Goal: Complete application form: Complete application form

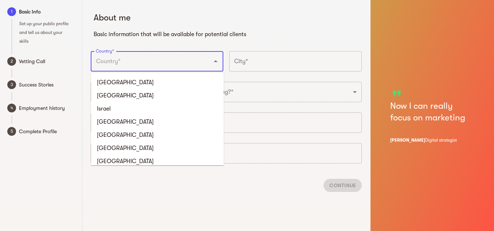
click at [139, 55] on input "Country*" at bounding box center [147, 61] width 106 height 14
type input "[GEOGRAPHIC_DATA]"
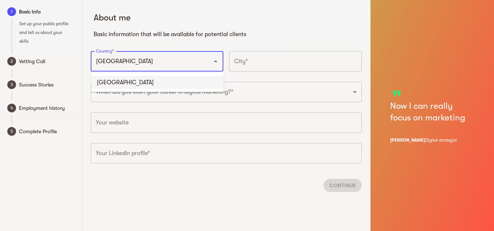
click at [150, 80] on li "[GEOGRAPHIC_DATA]" at bounding box center [157, 82] width 133 height 13
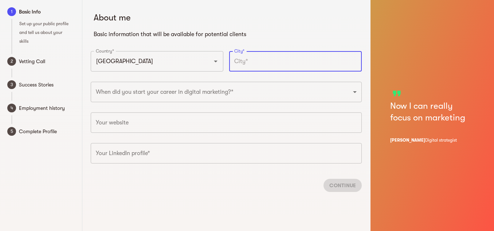
click at [273, 53] on input "text" at bounding box center [295, 61] width 133 height 20
click at [238, 63] on input "osun State" at bounding box center [295, 61] width 133 height 20
type input "Osun State"
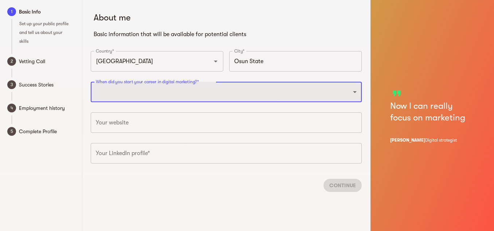
click at [243, 93] on select "2025 2024 2023 2022 2021 2020 2019 2018 2017 2016 2015 2014 2013 2012 2011 2010…" at bounding box center [226, 92] width 271 height 20
select select "2021"
click at [91, 82] on select "2025 2024 2023 2022 2021 2020 2019 2018 2017 2016 2015 2014 2013 2012 2011 2010…" at bounding box center [226, 92] width 271 height 20
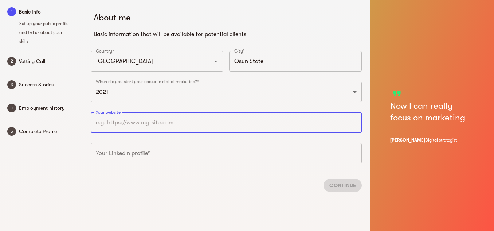
click at [178, 118] on input "text" at bounding box center [226, 122] width 271 height 20
paste input "[URL][DOMAIN_NAME]"
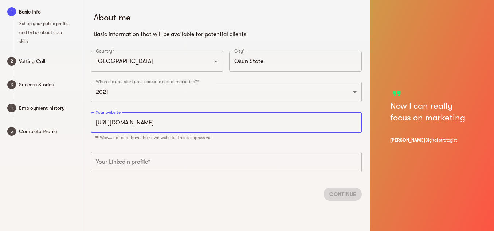
type input "[URL][DOMAIN_NAME]"
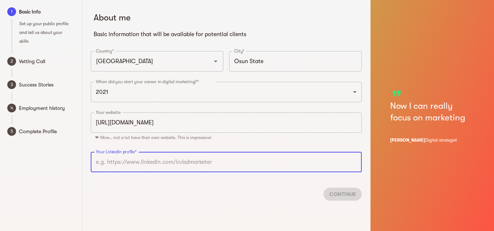
click at [155, 157] on input "text" at bounding box center [226, 162] width 271 height 20
paste input "[URL][DOMAIN_NAME]"
type input "[URL][DOMAIN_NAME]"
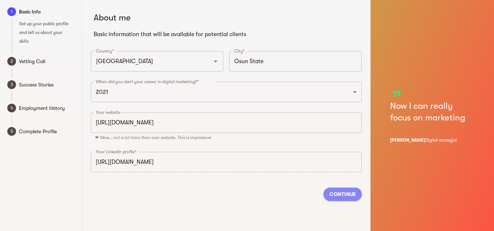
click at [338, 194] on span "Continue" at bounding box center [343, 194] width 27 height 9
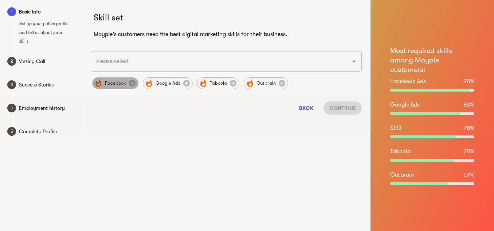
click at [119, 86] on span "Facebook" at bounding box center [116, 83] width 30 height 9
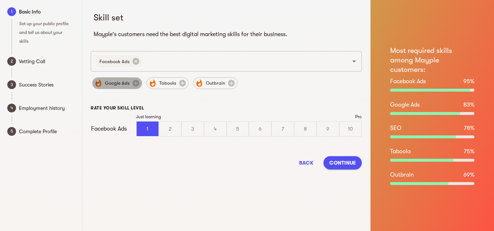
click at [118, 82] on span "Google Ads" at bounding box center [118, 83] width 34 height 9
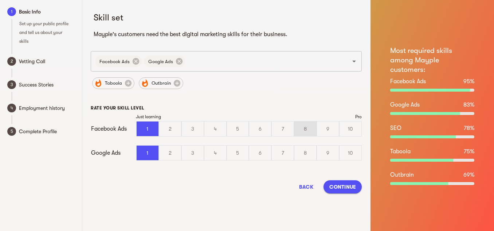
click at [304, 130] on div "8" at bounding box center [306, 128] width 22 height 15
click at [0, 0] on input "8" at bounding box center [0, 0] width 0 height 0
click at [332, 131] on div "9" at bounding box center [328, 128] width 22 height 15
click at [0, 0] on input "9" at bounding box center [0, 0] width 0 height 0
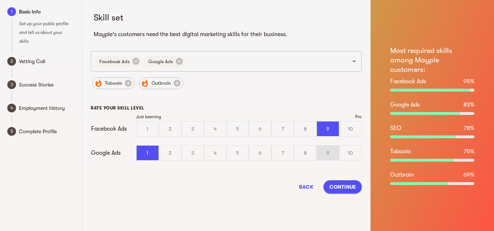
drag, startPoint x: 355, startPoint y: 132, endPoint x: 330, endPoint y: 155, distance: 33.5
click at [330, 155] on div "Just learning Pro Facebook Ads 1 2 3 4 5 6 7 8 9 10 Google Ads 1 2 3 4 5 6 7 8 …" at bounding box center [226, 141] width 271 height 55
click at [330, 155] on div "9" at bounding box center [328, 152] width 22 height 15
click at [0, 0] on input "9" at bounding box center [0, 0] width 0 height 0
click at [350, 125] on div "10" at bounding box center [351, 128] width 22 height 15
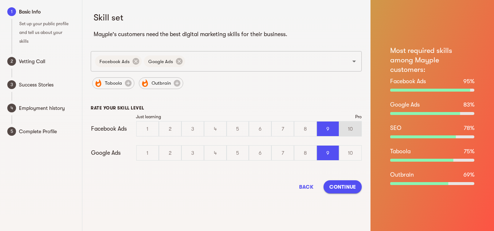
click at [0, 0] on input "10" at bounding box center [0, 0] width 0 height 0
click at [223, 62] on input "text" at bounding box center [262, 61] width 152 height 14
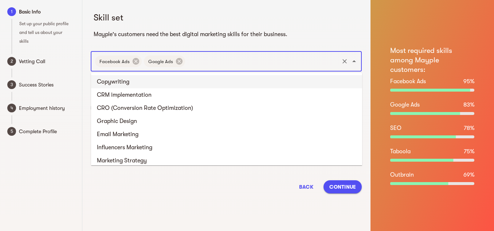
scroll to position [389, 0]
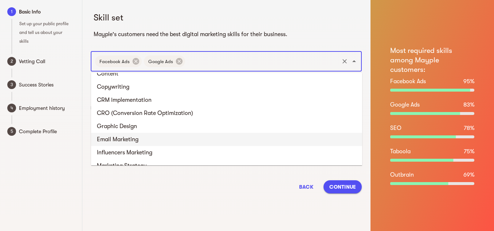
click at [133, 138] on li "Email Marketing" at bounding box center [226, 139] width 271 height 13
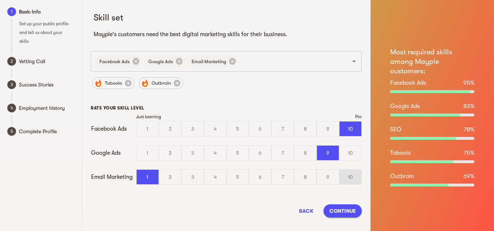
click at [356, 173] on div "10" at bounding box center [351, 177] width 22 height 15
click at [0, 0] on input "10" at bounding box center [0, 0] width 0 height 0
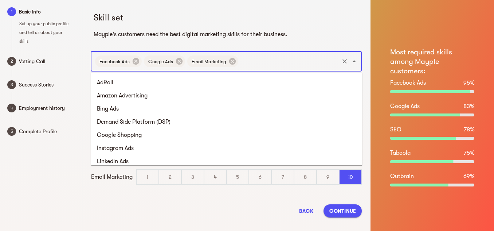
scroll to position [372, 0]
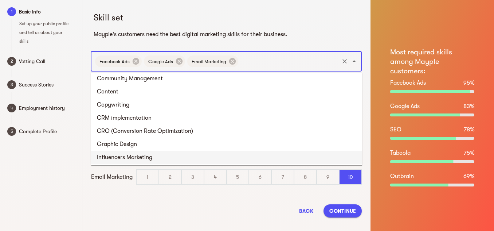
click at [261, 59] on input "text" at bounding box center [289, 61] width 99 height 14
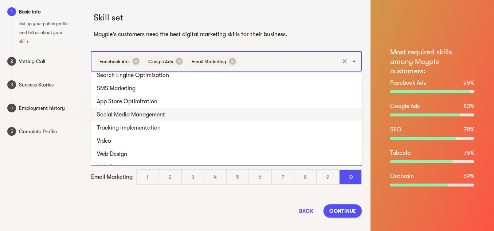
scroll to position [489, 0]
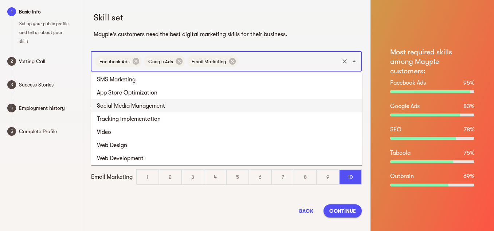
click at [159, 105] on li "Social Media Management" at bounding box center [226, 105] width 271 height 13
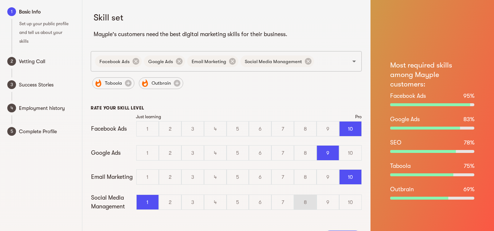
click at [314, 207] on div "8" at bounding box center [306, 202] width 22 height 15
click at [0, 0] on input "8" at bounding box center [0, 0] width 0 height 0
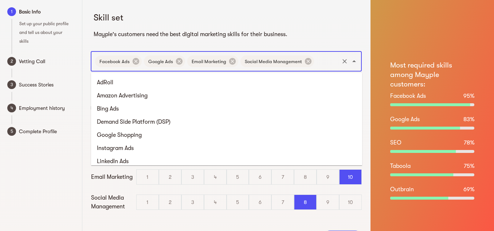
click at [326, 55] on input "text" at bounding box center [326, 61] width 23 height 14
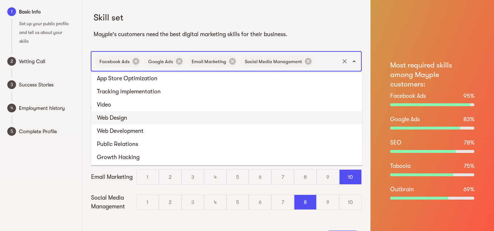
scroll to position [501, 0]
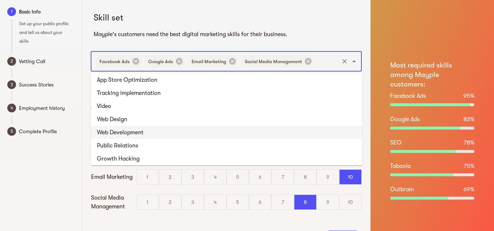
click at [145, 135] on li "Web Development" at bounding box center [226, 132] width 271 height 13
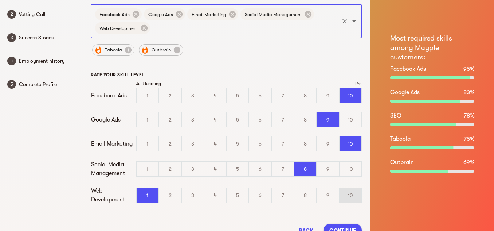
scroll to position [47, 0]
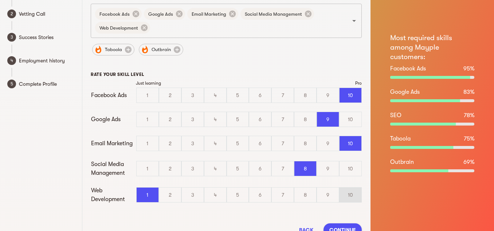
click at [348, 196] on div "10" at bounding box center [351, 194] width 22 height 15
click at [0, 0] on input "10" at bounding box center [0, 0] width 0 height 0
click at [343, 228] on span "Continue" at bounding box center [343, 229] width 27 height 9
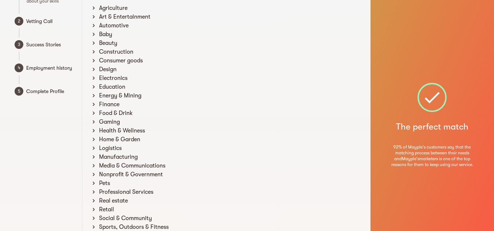
scroll to position [123, 0]
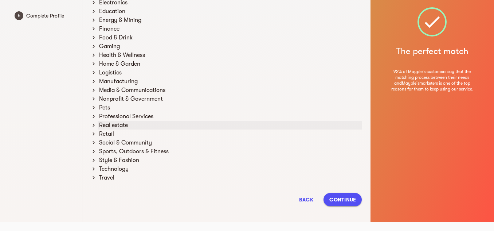
click at [92, 125] on icon at bounding box center [93, 125] width 7 height 7
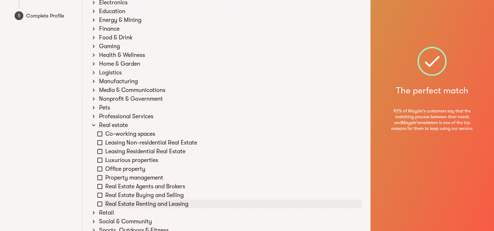
click at [98, 205] on icon at bounding box center [100, 204] width 7 height 7
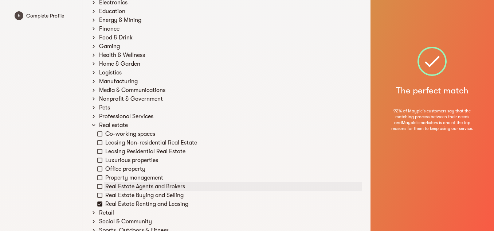
click at [99, 187] on icon at bounding box center [100, 186] width 7 height 7
click at [100, 170] on icon at bounding box center [100, 169] width 7 height 7
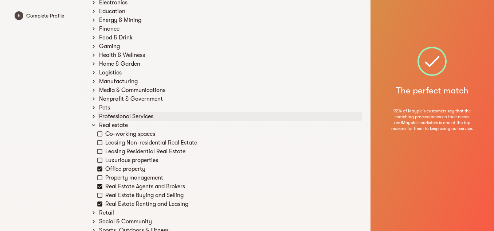
click at [95, 116] on icon at bounding box center [93, 116] width 7 height 7
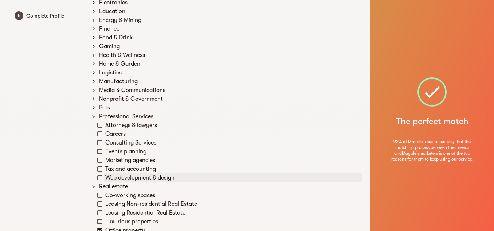
click at [104, 178] on div "Web development & design" at bounding box center [229, 177] width 265 height 9
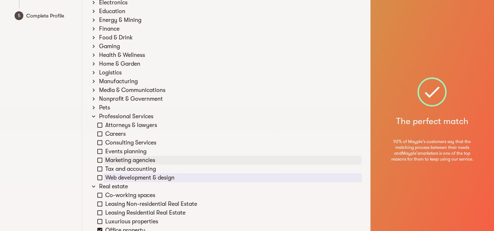
click at [99, 159] on icon at bounding box center [100, 160] width 7 height 7
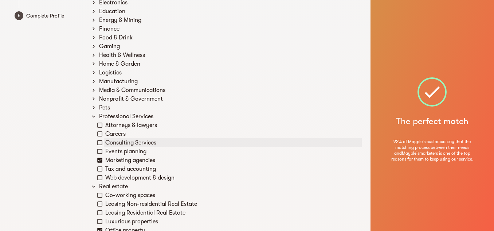
click at [99, 141] on icon at bounding box center [100, 142] width 7 height 7
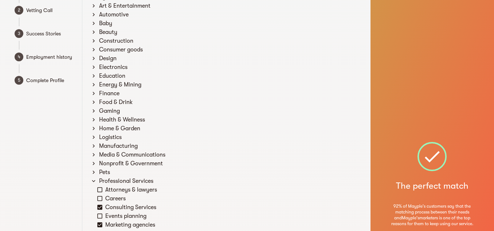
scroll to position [41, 0]
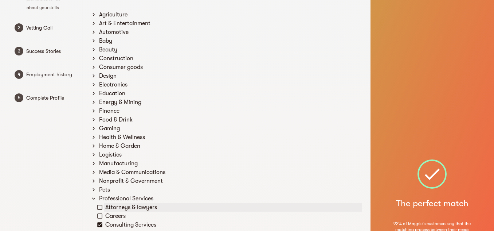
click at [98, 207] on icon at bounding box center [99, 207] width 5 height 5
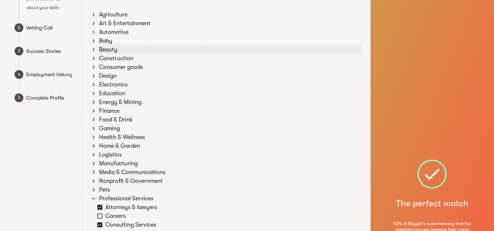
click at [92, 50] on icon at bounding box center [93, 49] width 7 height 7
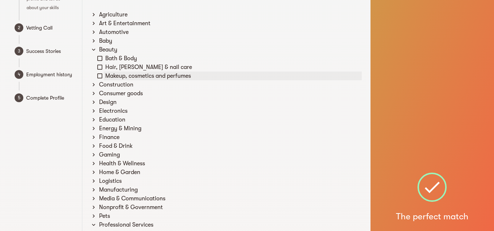
click at [101, 74] on icon at bounding box center [100, 76] width 7 height 7
click at [101, 64] on icon at bounding box center [100, 67] width 7 height 7
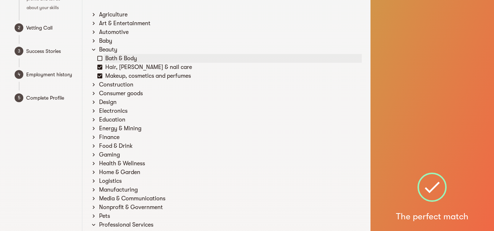
click at [99, 57] on icon at bounding box center [100, 58] width 7 height 7
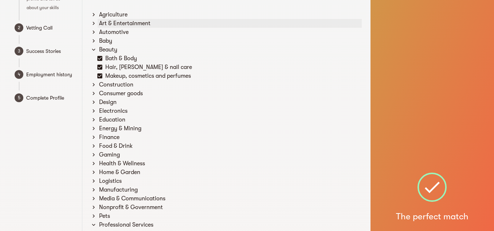
click at [94, 23] on icon at bounding box center [94, 23] width 2 height 3
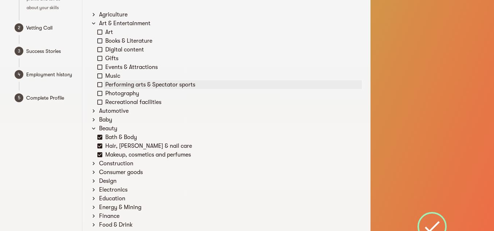
click at [104, 84] on div "Performing arts & Spectator sports" at bounding box center [233, 84] width 258 height 9
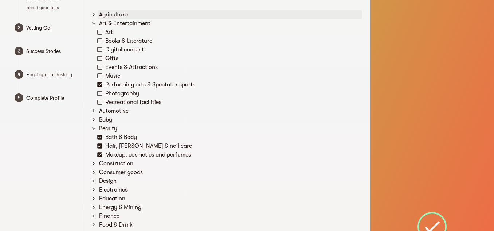
click at [93, 15] on icon at bounding box center [94, 14] width 2 height 3
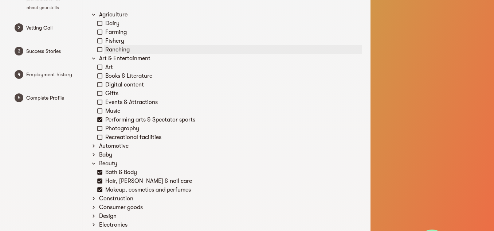
click at [121, 51] on div "Ranching" at bounding box center [233, 49] width 258 height 9
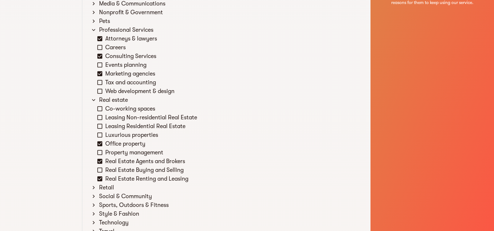
scroll to position [403, 0]
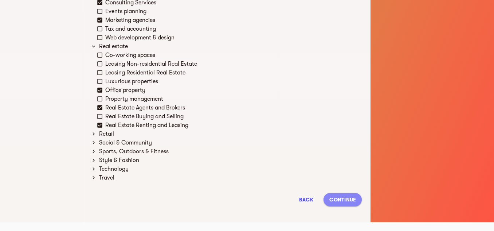
click at [348, 200] on span "Continue" at bounding box center [343, 199] width 27 height 9
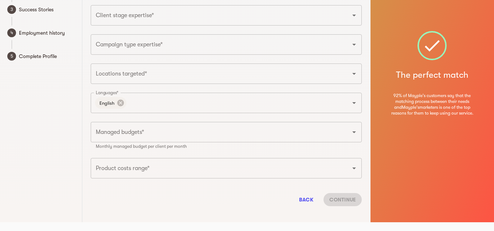
scroll to position [0, 0]
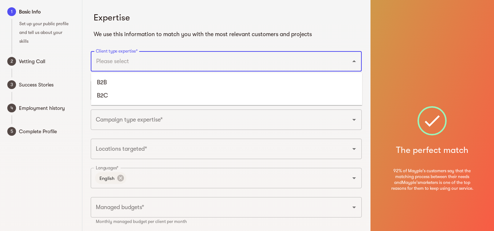
click at [207, 62] on input "Client type expertise*" at bounding box center [216, 61] width 244 height 14
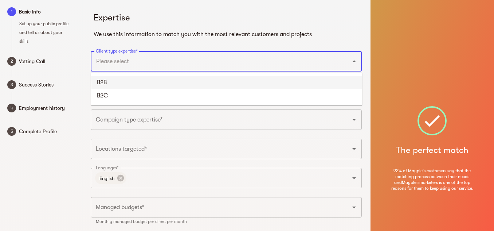
click at [150, 86] on li "B2B" at bounding box center [226, 82] width 271 height 13
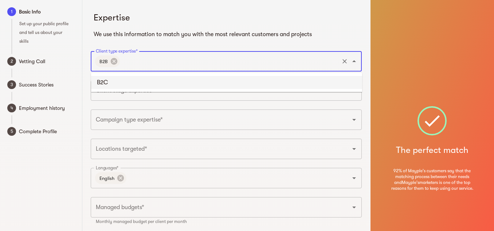
click at [146, 64] on input "Client type expertise*" at bounding box center [229, 61] width 217 height 14
click at [129, 79] on li "B2C" at bounding box center [226, 82] width 271 height 13
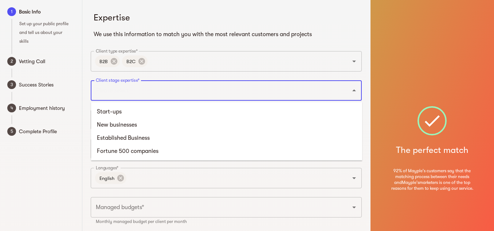
click at [128, 95] on input "Client stage expertise*" at bounding box center [216, 91] width 244 height 14
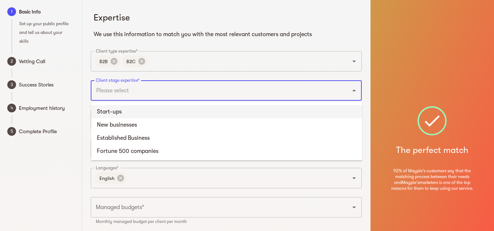
click at [118, 110] on li "Start-ups" at bounding box center [226, 111] width 271 height 13
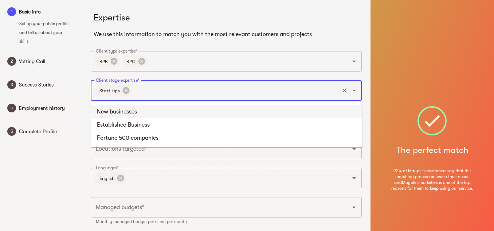
click at [145, 88] on input "Client stage expertise*" at bounding box center [235, 91] width 205 height 14
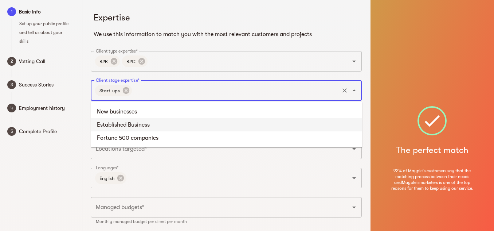
click at [142, 124] on li "Established Business" at bounding box center [226, 124] width 271 height 13
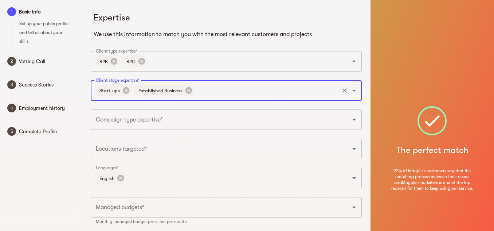
click at [174, 111] on div "Campaign type expertise*" at bounding box center [226, 119] width 271 height 20
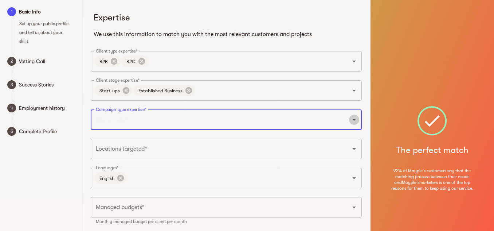
click at [354, 120] on icon "Open" at bounding box center [355, 120] width 4 height 2
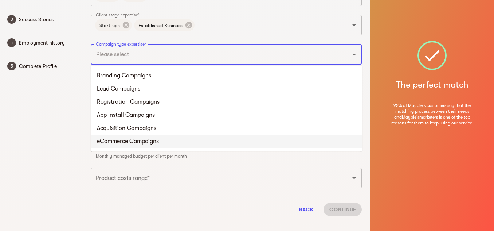
scroll to position [65, 0]
click at [153, 140] on li "eCommerce Campaigns" at bounding box center [226, 141] width 271 height 13
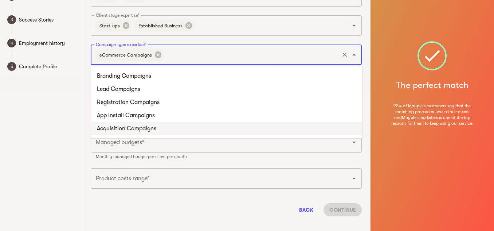
click at [185, 50] on input "Campaign type expertise*" at bounding box center [251, 55] width 173 height 14
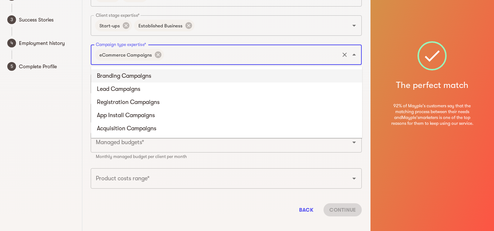
click at [172, 77] on li "Branding Campaigns" at bounding box center [226, 75] width 271 height 13
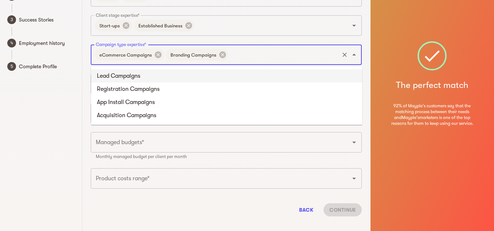
click at [258, 54] on input "Campaign type expertise*" at bounding box center [284, 55] width 109 height 14
click at [157, 77] on li "Lead Campaigns" at bounding box center [226, 75] width 271 height 13
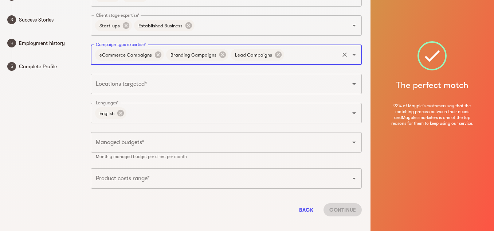
click at [308, 51] on input "Campaign type expertise*" at bounding box center [312, 55] width 53 height 14
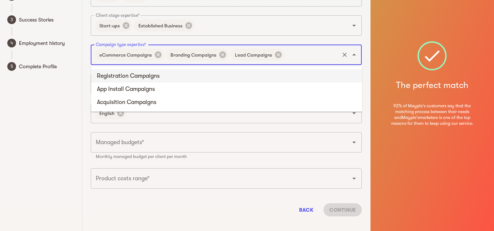
click at [187, 81] on li "Registration Campaigns" at bounding box center [226, 75] width 271 height 13
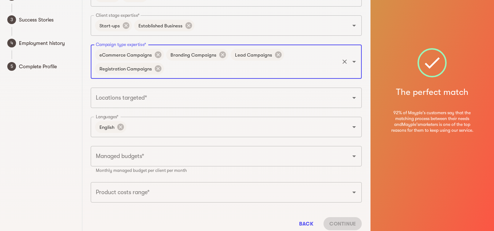
scroll to position [89, 0]
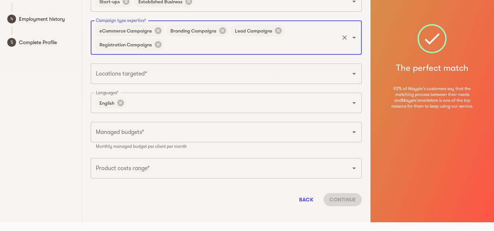
click at [292, 81] on div "Locations targeted*" at bounding box center [226, 73] width 271 height 20
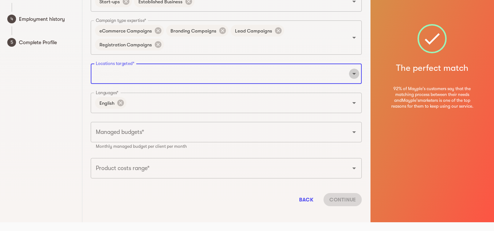
click at [357, 76] on icon "Open" at bounding box center [354, 73] width 9 height 9
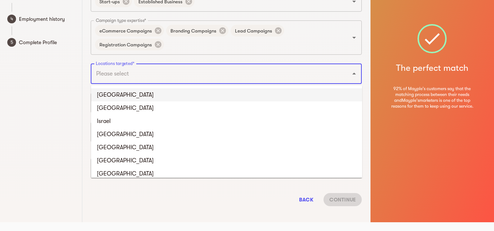
click at [212, 93] on li "[GEOGRAPHIC_DATA]" at bounding box center [226, 94] width 271 height 13
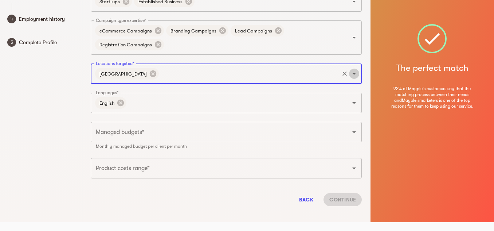
click at [354, 71] on icon "Open" at bounding box center [354, 73] width 9 height 9
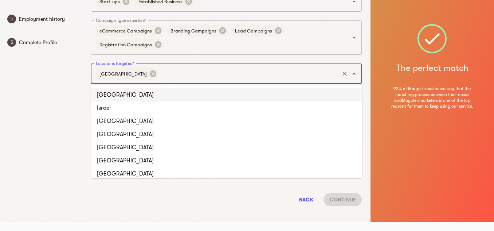
click at [149, 95] on li "[GEOGRAPHIC_DATA]" at bounding box center [226, 94] width 271 height 13
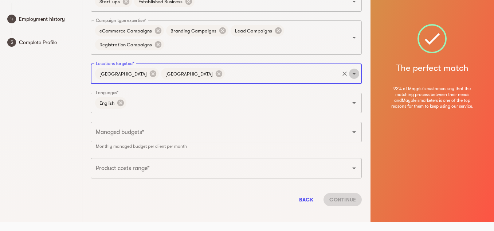
click at [358, 74] on icon "Open" at bounding box center [354, 73] width 9 height 9
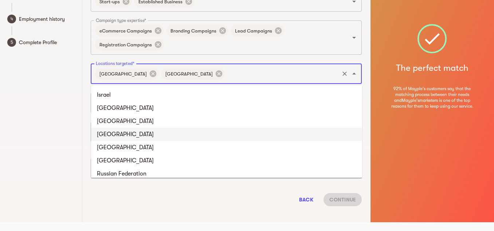
click at [121, 135] on li "[GEOGRAPHIC_DATA]" at bounding box center [226, 134] width 271 height 13
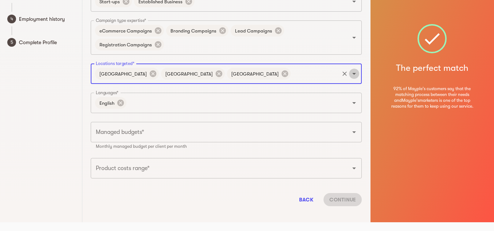
click at [354, 76] on icon "Open" at bounding box center [354, 73] width 9 height 9
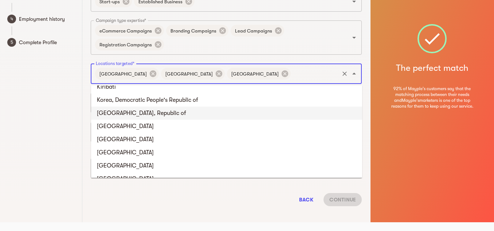
scroll to position [1531, 0]
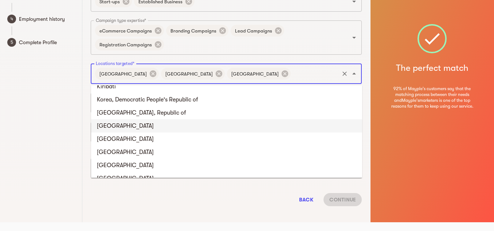
click at [180, 129] on li "[GEOGRAPHIC_DATA]" at bounding box center [226, 125] width 271 height 13
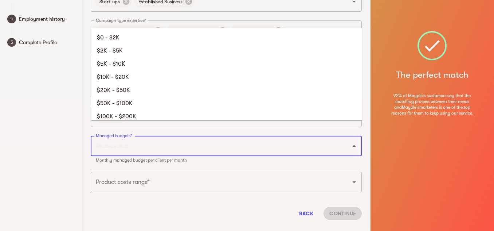
click at [180, 139] on input "Managed budgets*" at bounding box center [216, 146] width 244 height 14
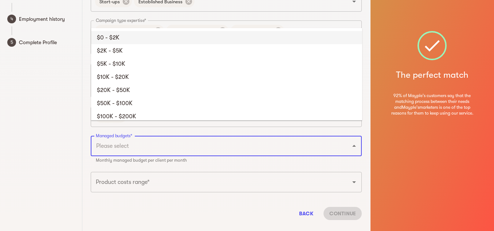
click at [144, 39] on li "$0 - $2K" at bounding box center [226, 37] width 271 height 13
click at [154, 139] on input "Managed budgets*" at bounding box center [234, 146] width 208 height 14
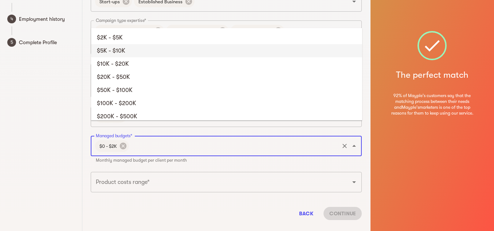
click at [139, 48] on li "$5K - $10K" at bounding box center [226, 50] width 271 height 13
click at [195, 139] on input "Managed budgets*" at bounding box center [254, 146] width 167 height 14
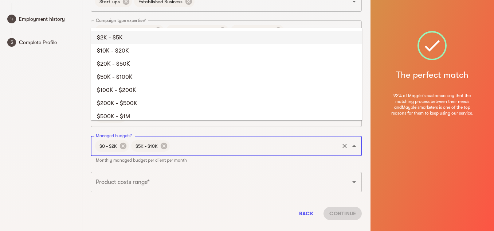
click at [151, 35] on li "$2K - $5K" at bounding box center [226, 37] width 271 height 13
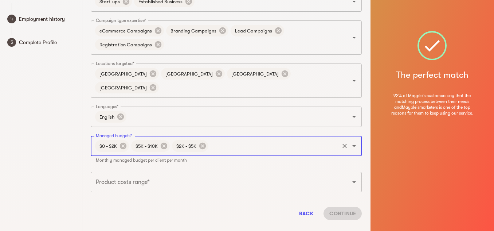
scroll to position [89, 0]
click at [357, 178] on icon "Open" at bounding box center [354, 182] width 9 height 9
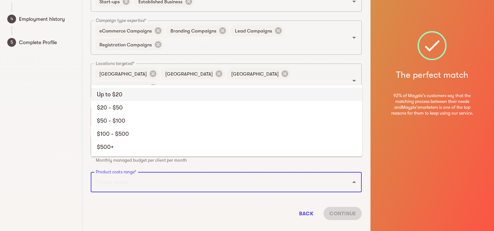
click at [166, 98] on li "Up to $20" at bounding box center [226, 94] width 271 height 13
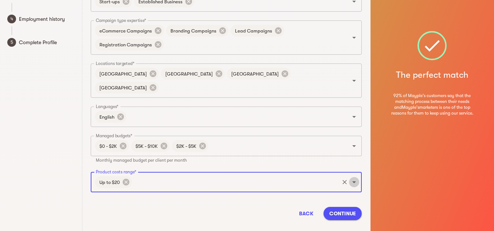
click at [352, 178] on icon "Open" at bounding box center [354, 182] width 9 height 9
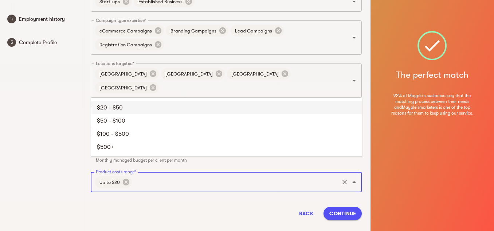
click at [163, 109] on li "$20 - $50" at bounding box center [226, 107] width 271 height 13
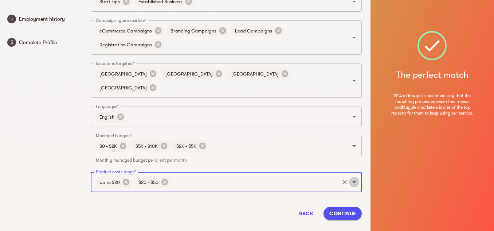
click at [358, 178] on icon "Open" at bounding box center [354, 182] width 9 height 9
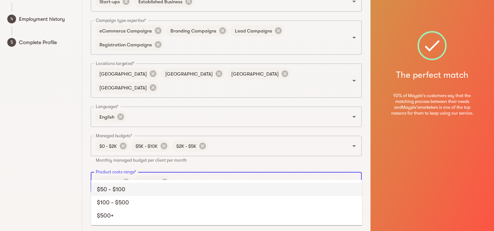
click at [160, 191] on li "$50 - $100" at bounding box center [226, 189] width 271 height 13
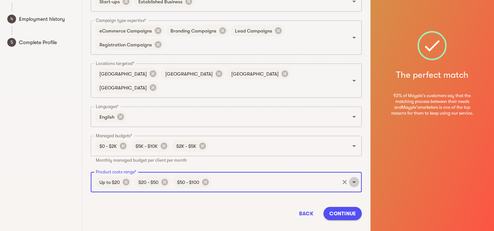
click at [353, 178] on icon "Open" at bounding box center [354, 182] width 9 height 9
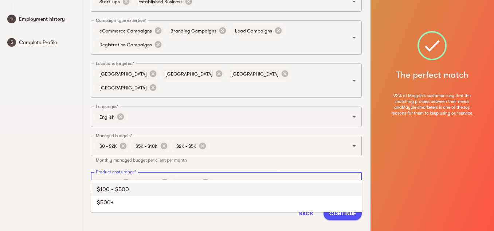
click at [172, 185] on li "$100 - $500" at bounding box center [226, 189] width 271 height 13
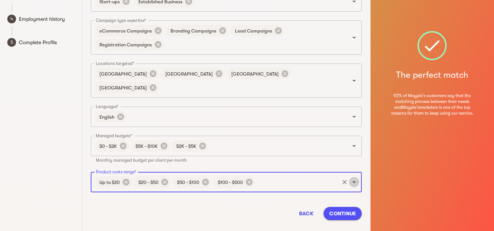
click at [357, 178] on icon "Open" at bounding box center [354, 182] width 9 height 9
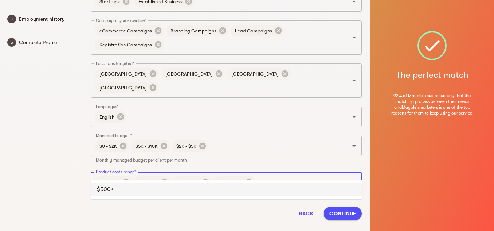
click at [238, 191] on li "$500+" at bounding box center [226, 189] width 271 height 13
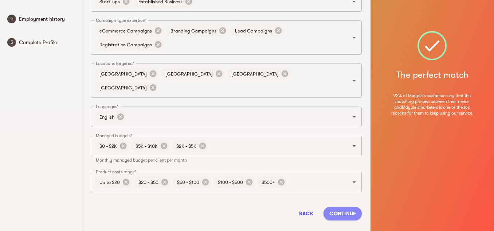
click at [340, 209] on span "Continue" at bounding box center [343, 213] width 27 height 9
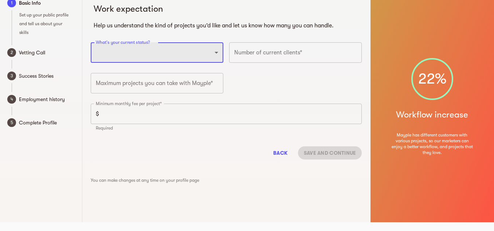
click at [174, 60] on select "Full-time freelancer [DEMOGRAPHIC_DATA] job New-freelancing [DEMOGRAPHIC_DATA]-…" at bounding box center [157, 52] width 133 height 20
select select "FULLTIME_FREELANCER"
click at [91, 42] on select "Full-time freelancer [DEMOGRAPHIC_DATA] job New-freelancing [DEMOGRAPHIC_DATA]-…" at bounding box center [157, 52] width 133 height 20
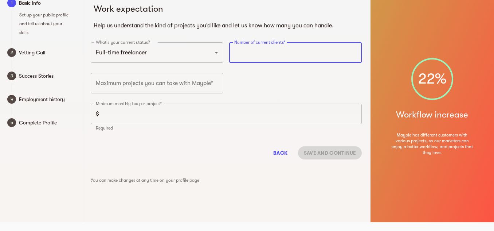
click at [293, 52] on input "number" at bounding box center [295, 52] width 133 height 20
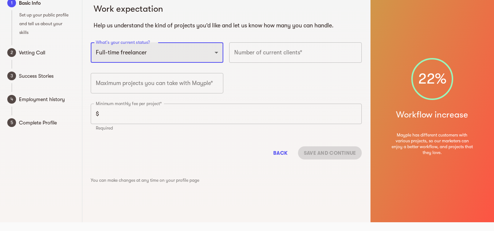
click at [147, 55] on select "Full-time freelancer [DEMOGRAPHIC_DATA] job New-freelancing [DEMOGRAPHIC_DATA]-…" at bounding box center [157, 52] width 133 height 20
click at [91, 42] on select "Full-time freelancer [DEMOGRAPHIC_DATA] job New-freelancing [DEMOGRAPHIC_DATA]-…" at bounding box center [157, 52] width 133 height 20
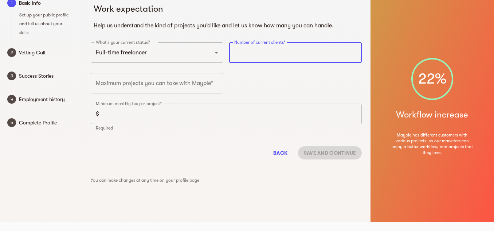
click at [293, 51] on input "number" at bounding box center [295, 52] width 133 height 20
click at [354, 52] on input "1" at bounding box center [295, 52] width 133 height 20
click at [354, 52] on input "2" at bounding box center [295, 52] width 133 height 20
click at [354, 52] on input "3" at bounding box center [295, 52] width 133 height 20
click at [354, 52] on input "4" at bounding box center [295, 52] width 133 height 20
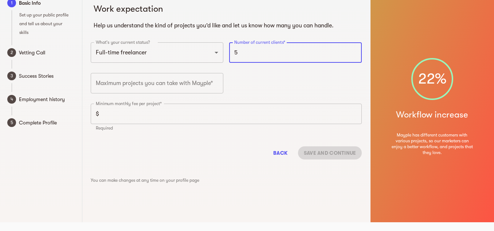
click at [354, 52] on input "5" at bounding box center [295, 52] width 133 height 20
click at [354, 52] on input "6" at bounding box center [295, 52] width 133 height 20
click at [354, 52] on input "7" at bounding box center [295, 52] width 133 height 20
click at [354, 52] on input "8" at bounding box center [295, 52] width 133 height 20
click at [354, 52] on input "9" at bounding box center [295, 52] width 133 height 20
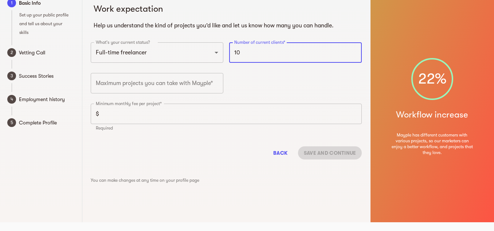
click at [354, 52] on input "10" at bounding box center [295, 52] width 133 height 20
type input "11"
click at [354, 52] on input "11" at bounding box center [295, 52] width 133 height 20
click at [183, 83] on input "number" at bounding box center [157, 83] width 133 height 20
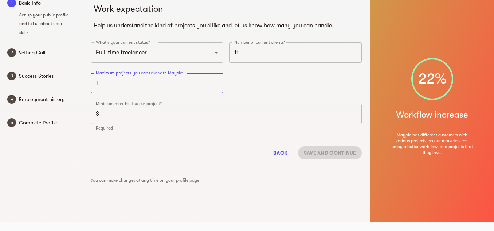
click at [217, 82] on input "1" at bounding box center [157, 83] width 133 height 20
click at [217, 82] on input "2" at bounding box center [157, 83] width 133 height 20
click at [217, 82] on input "3" at bounding box center [157, 83] width 133 height 20
click at [217, 82] on input "4" at bounding box center [157, 83] width 133 height 20
click at [217, 82] on input "5" at bounding box center [157, 83] width 133 height 20
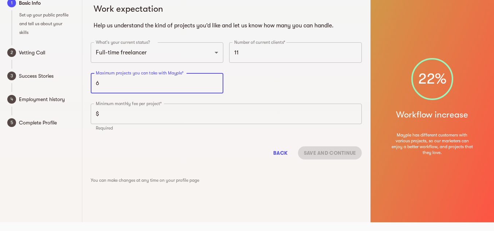
click at [217, 82] on input "6" at bounding box center [157, 83] width 133 height 20
click at [217, 82] on input "7" at bounding box center [157, 83] width 133 height 20
click at [217, 82] on input "8" at bounding box center [157, 83] width 133 height 20
click at [217, 82] on input "9" at bounding box center [157, 83] width 133 height 20
click at [217, 82] on input "10" at bounding box center [157, 83] width 133 height 20
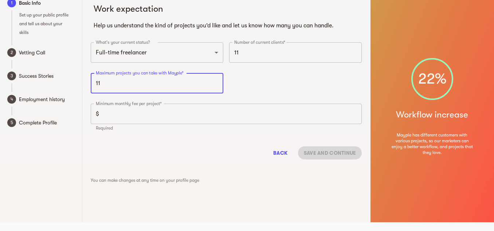
click at [217, 82] on input "11" at bounding box center [157, 83] width 133 height 20
click at [217, 82] on input "12" at bounding box center [157, 83] width 133 height 20
click at [217, 82] on input "56" at bounding box center [157, 83] width 133 height 20
click at [217, 82] on input "57" at bounding box center [157, 83] width 133 height 20
click at [217, 82] on input "58" at bounding box center [157, 83] width 133 height 20
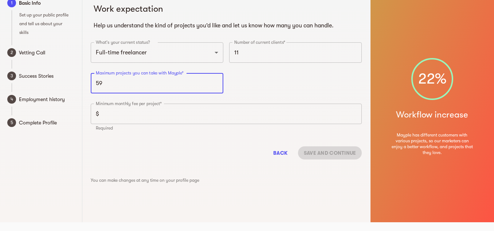
click at [217, 82] on input "59" at bounding box center [157, 83] width 133 height 20
type input "60"
click at [217, 82] on input "60" at bounding box center [157, 83] width 133 height 20
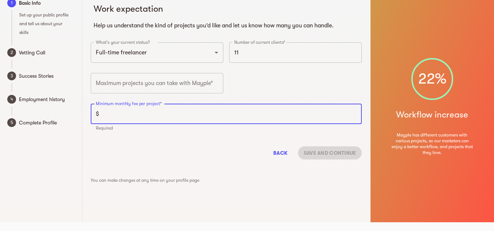
click at [160, 123] on input "number" at bounding box center [232, 114] width 260 height 20
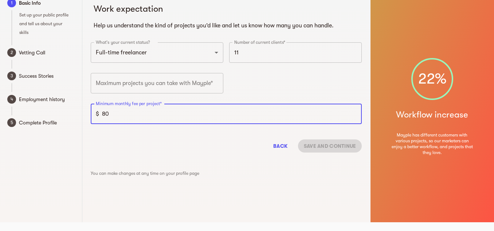
click at [352, 112] on input "80" at bounding box center [232, 114] width 260 height 20
type input "8"
click at [352, 112] on input "2001" at bounding box center [232, 114] width 260 height 20
type input "2002"
click at [352, 112] on input "2002" at bounding box center [232, 114] width 260 height 20
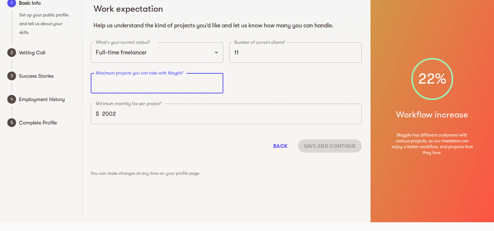
click at [166, 84] on input "number" at bounding box center [157, 83] width 133 height 20
type input "60"
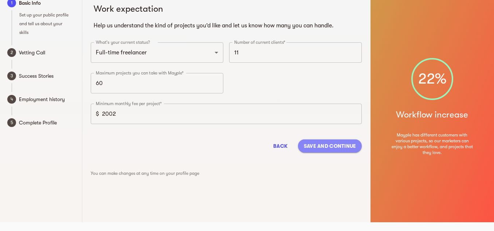
click at [314, 148] on span "Save and continue" at bounding box center [330, 145] width 53 height 9
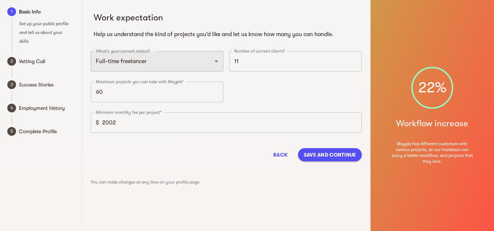
click at [163, 66] on select "Full-time freelancer [DEMOGRAPHIC_DATA] job New-freelancing [DEMOGRAPHIC_DATA]-…" at bounding box center [157, 61] width 133 height 20
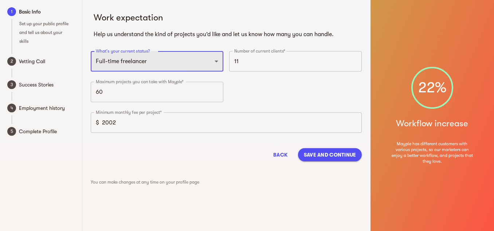
select select "PARTTIME_FREELANCER"
click at [91, 51] on select "Full-time freelancer [DEMOGRAPHIC_DATA] job New-freelancing [DEMOGRAPHIC_DATA]-…" at bounding box center [157, 61] width 133 height 20
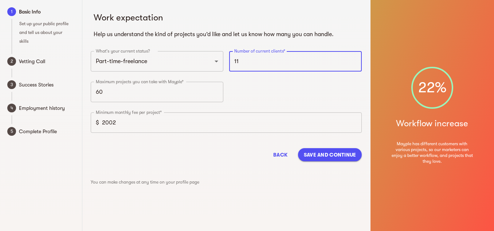
click at [245, 58] on input "11" at bounding box center [295, 61] width 133 height 20
type input "1"
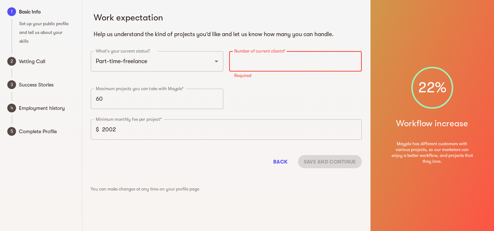
click at [245, 58] on input "number" at bounding box center [295, 61] width 133 height 20
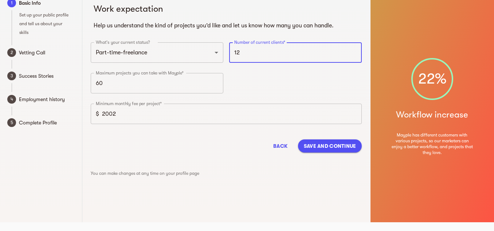
scroll to position [8, 0]
type input "12"
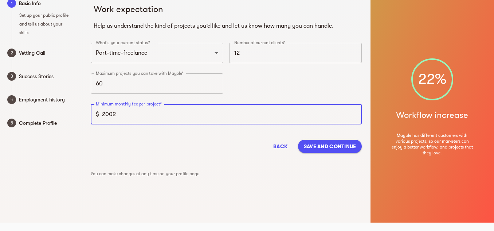
click at [131, 108] on input "2002" at bounding box center [232, 114] width 260 height 20
type input "2000"
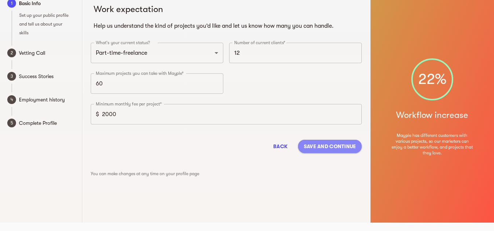
click at [340, 151] on button "Save and continue" at bounding box center [330, 146] width 64 height 13
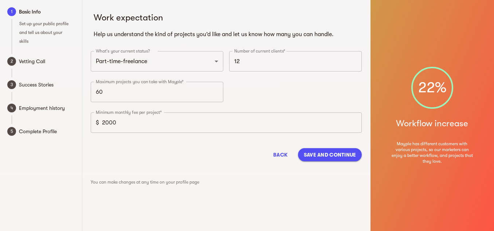
click at [12, 61] on text "2" at bounding box center [12, 61] width 3 height 5
